Goal: Navigation & Orientation: Find specific page/section

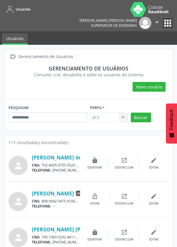
click at [167, 18] on button "apps" at bounding box center [168, 23] width 10 height 10
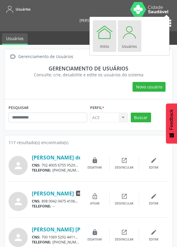
click at [105, 47] on div "Início" at bounding box center [104, 45] width 9 height 8
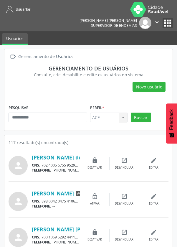
click at [168, 18] on button "apps" at bounding box center [168, 23] width 10 height 10
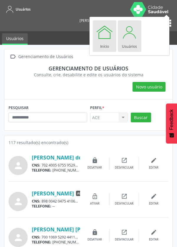
click at [99, 35] on div at bounding box center [105, 32] width 18 height 18
